Goal: Contribute content: Add original content to the website for others to see

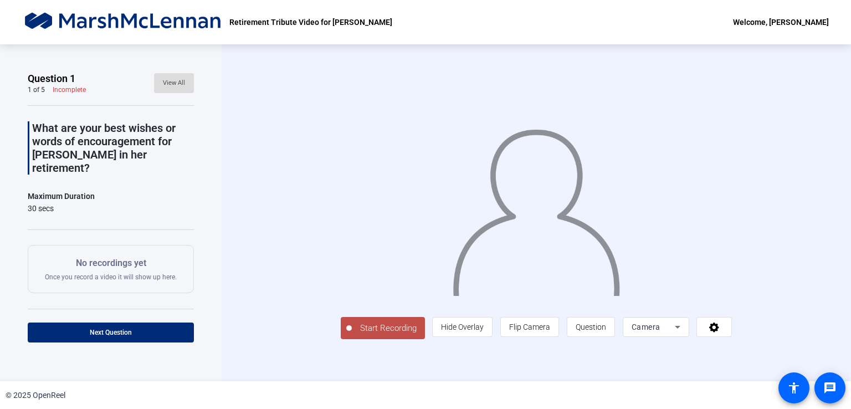
click at [171, 86] on span "View All" at bounding box center [174, 83] width 22 height 17
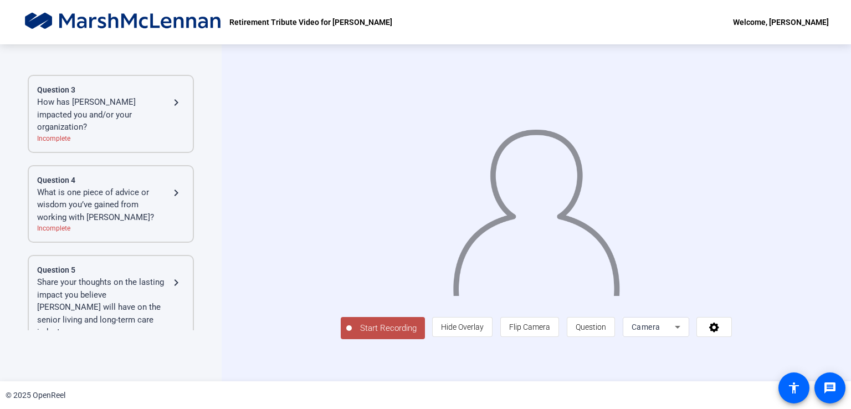
scroll to position [7, 0]
click at [550, 331] on span "Flip Camera" at bounding box center [529, 326] width 41 height 9
click at [352, 334] on span "Start Recording" at bounding box center [388, 328] width 73 height 13
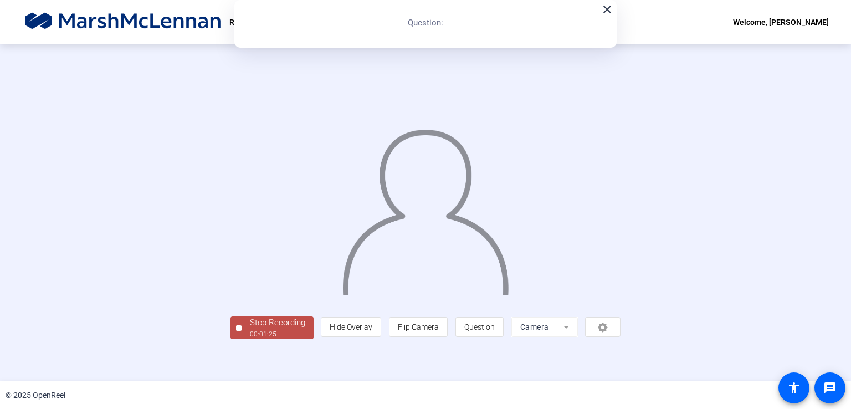
scroll to position [31, 0]
click at [250, 339] on div "00:01:27" at bounding box center [277, 334] width 55 height 10
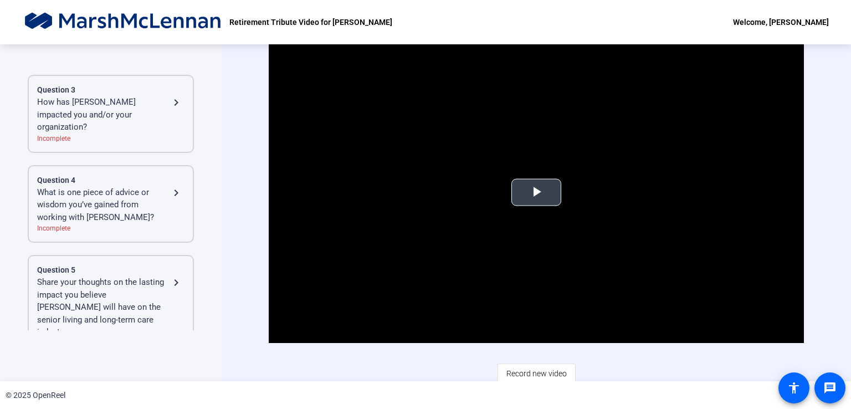
click at [536, 192] on span "Video Player" at bounding box center [536, 192] width 0 height 0
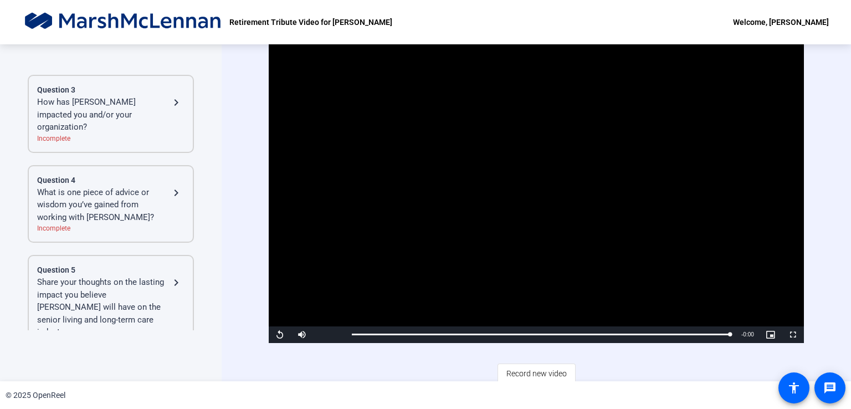
click at [187, 99] on div "Question 3 How has [PERSON_NAME] impacted you and/or your organization? navigat…" at bounding box center [111, 114] width 166 height 78
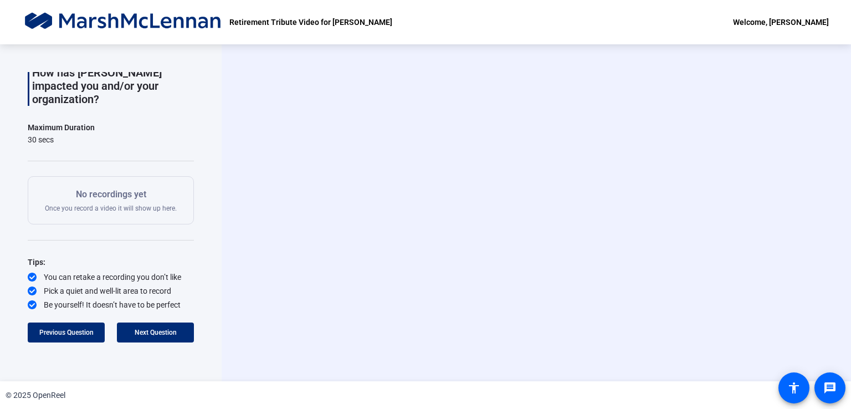
scroll to position [42, 0]
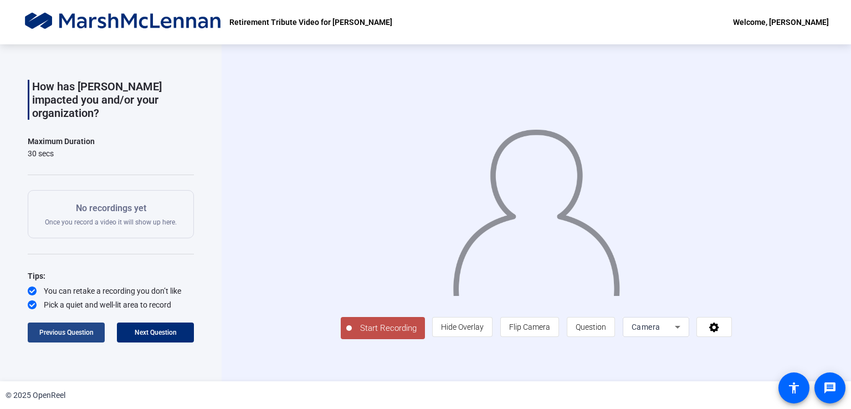
click at [68, 332] on span "Previous Question" at bounding box center [66, 332] width 54 height 8
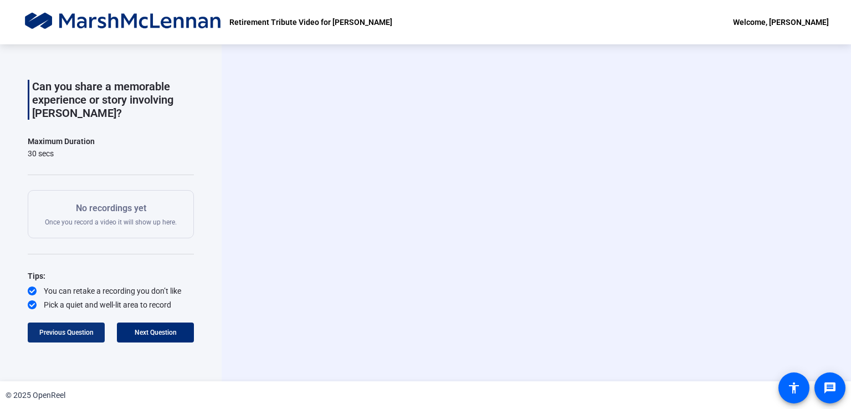
scroll to position [55, 0]
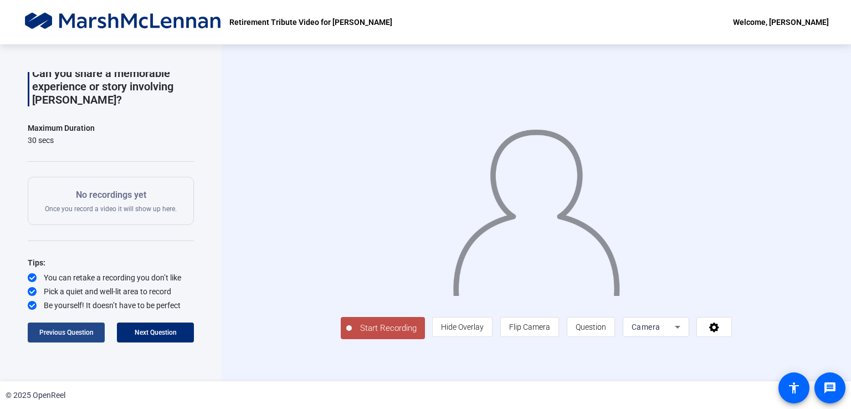
click at [65, 333] on span "Previous Question" at bounding box center [66, 332] width 54 height 8
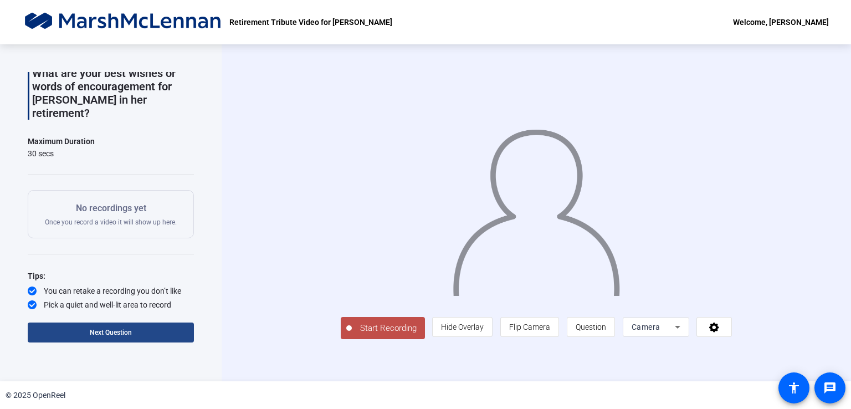
click at [153, 335] on span at bounding box center [111, 332] width 166 height 27
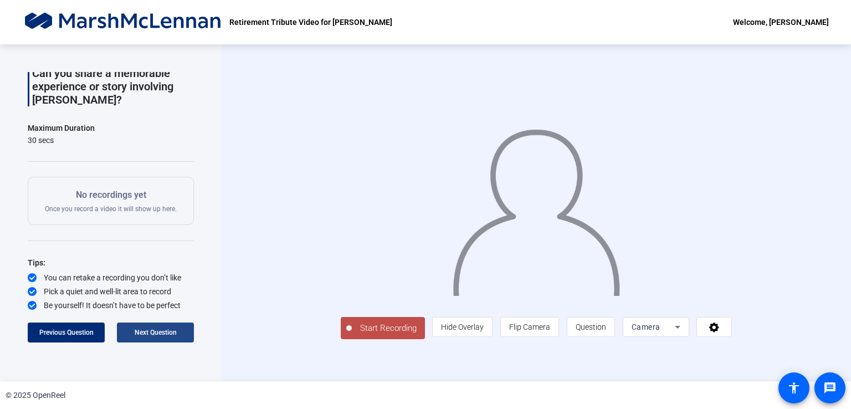
click at [153, 335] on span "Next Question" at bounding box center [156, 332] width 42 height 8
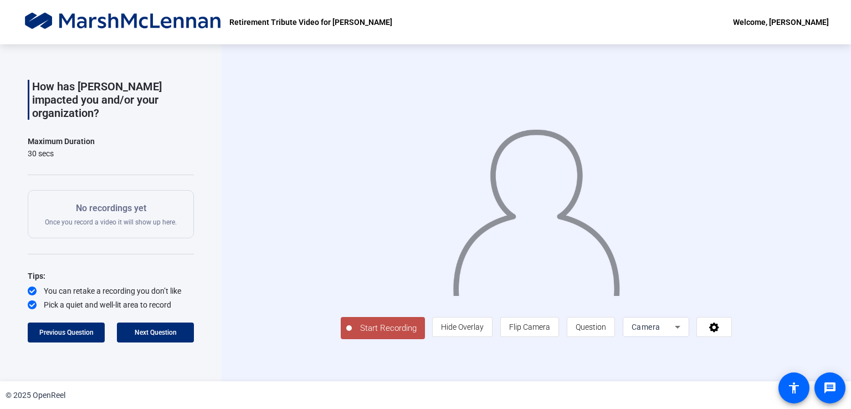
drag, startPoint x: 153, startPoint y: 335, endPoint x: 386, endPoint y: 298, distance: 235.5
click at [386, 298] on div "Question 3 3 of 5 Incomplete View All How has JoAnne impacted you and/or your o…" at bounding box center [425, 212] width 851 height 337
click at [182, 328] on span at bounding box center [155, 332] width 77 height 27
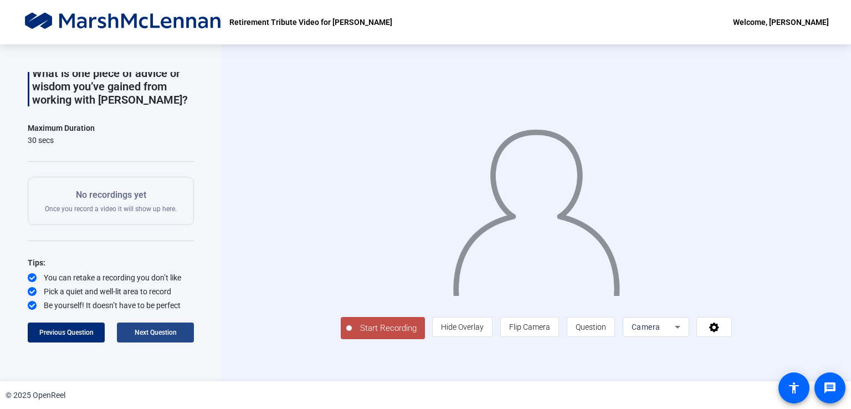
click at [182, 328] on span at bounding box center [155, 332] width 77 height 27
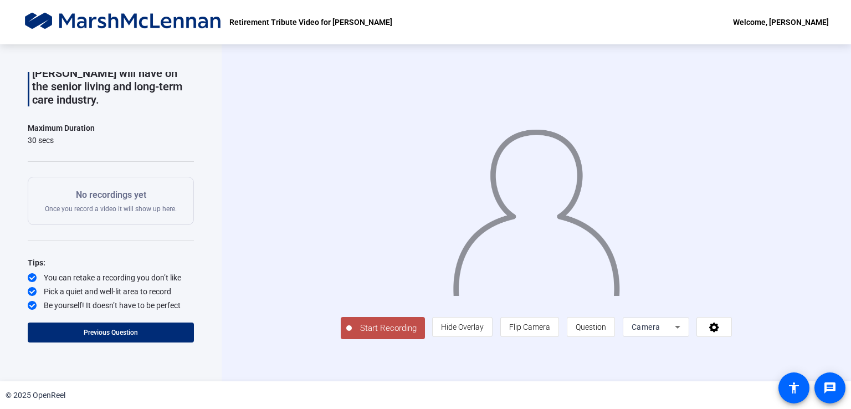
click at [684, 333] on icon at bounding box center [677, 326] width 13 height 13
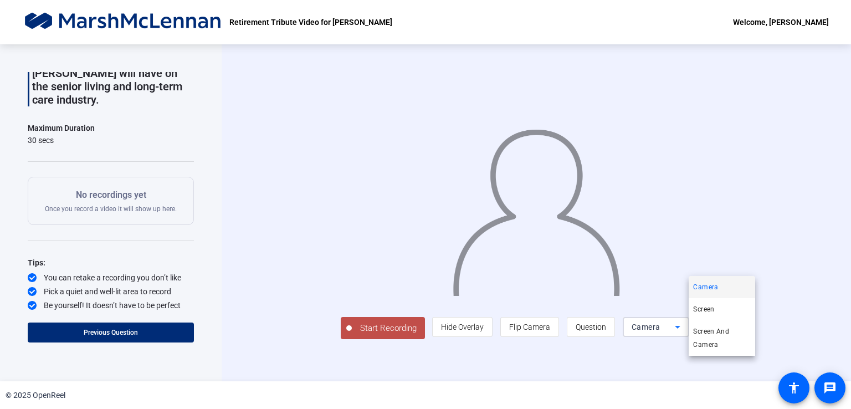
click at [789, 291] on div at bounding box center [425, 204] width 851 height 409
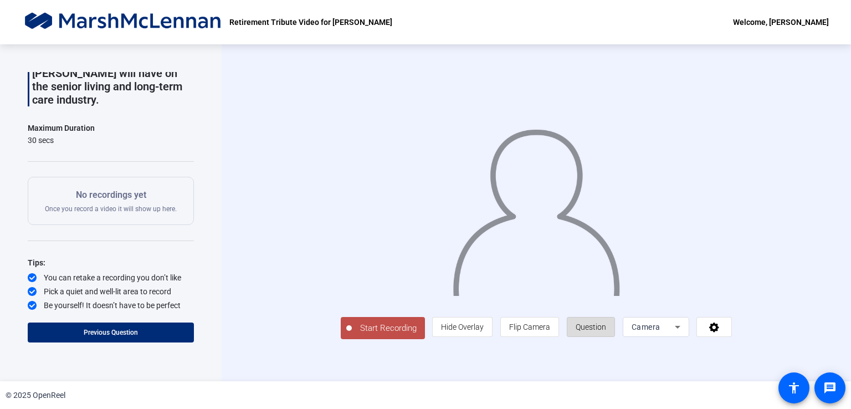
click at [606, 331] on span "Question" at bounding box center [590, 326] width 30 height 9
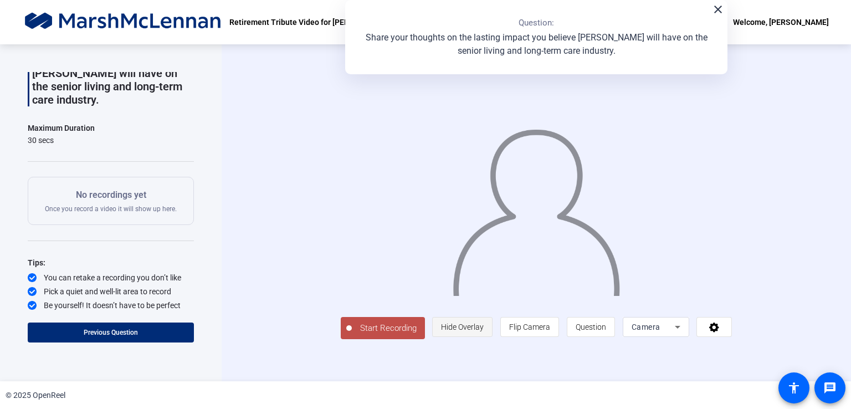
click at [483, 331] on span "Hide Overlay" at bounding box center [462, 326] width 43 height 9
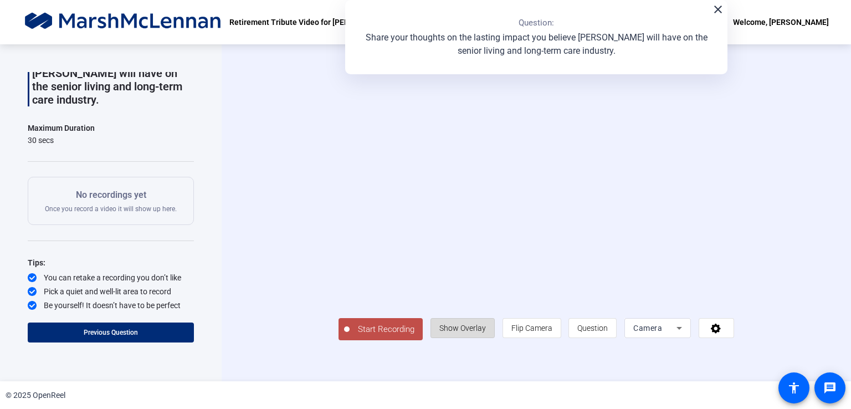
click at [486, 332] on span "Show Overlay" at bounding box center [462, 327] width 47 height 9
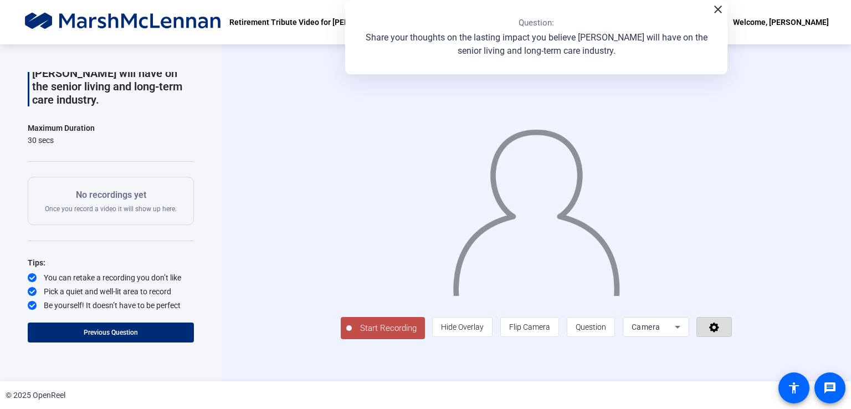
click at [720, 332] on icon at bounding box center [714, 326] width 13 height 11
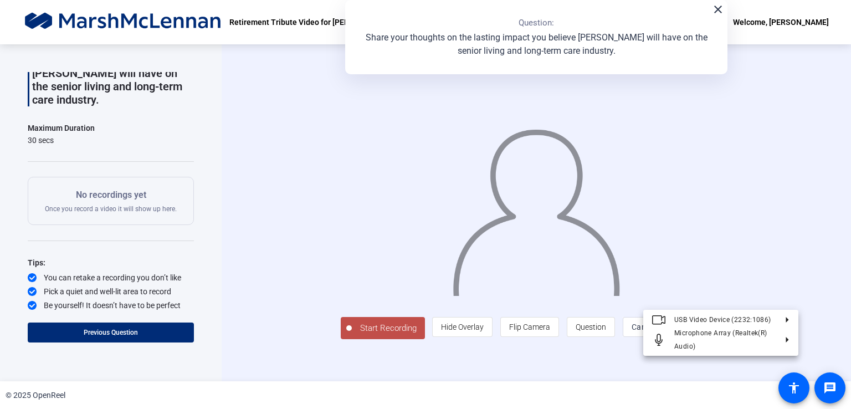
click at [775, 368] on div at bounding box center [425, 204] width 851 height 409
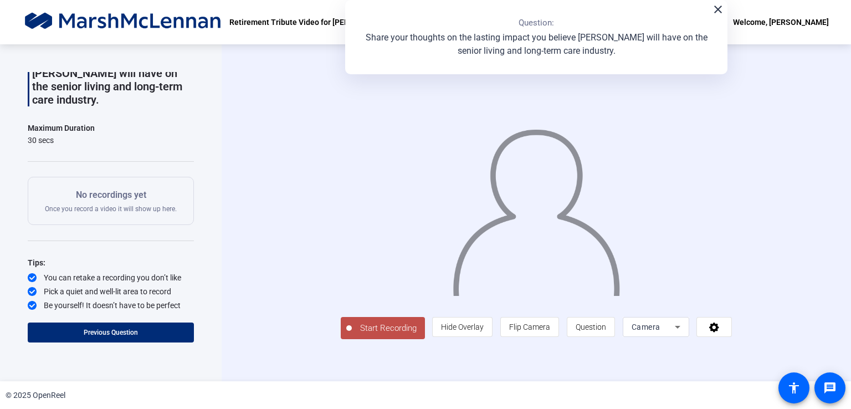
click at [716, 9] on mat-icon "close" at bounding box center [717, 9] width 13 height 13
